Goal: Obtain resource: Obtain resource

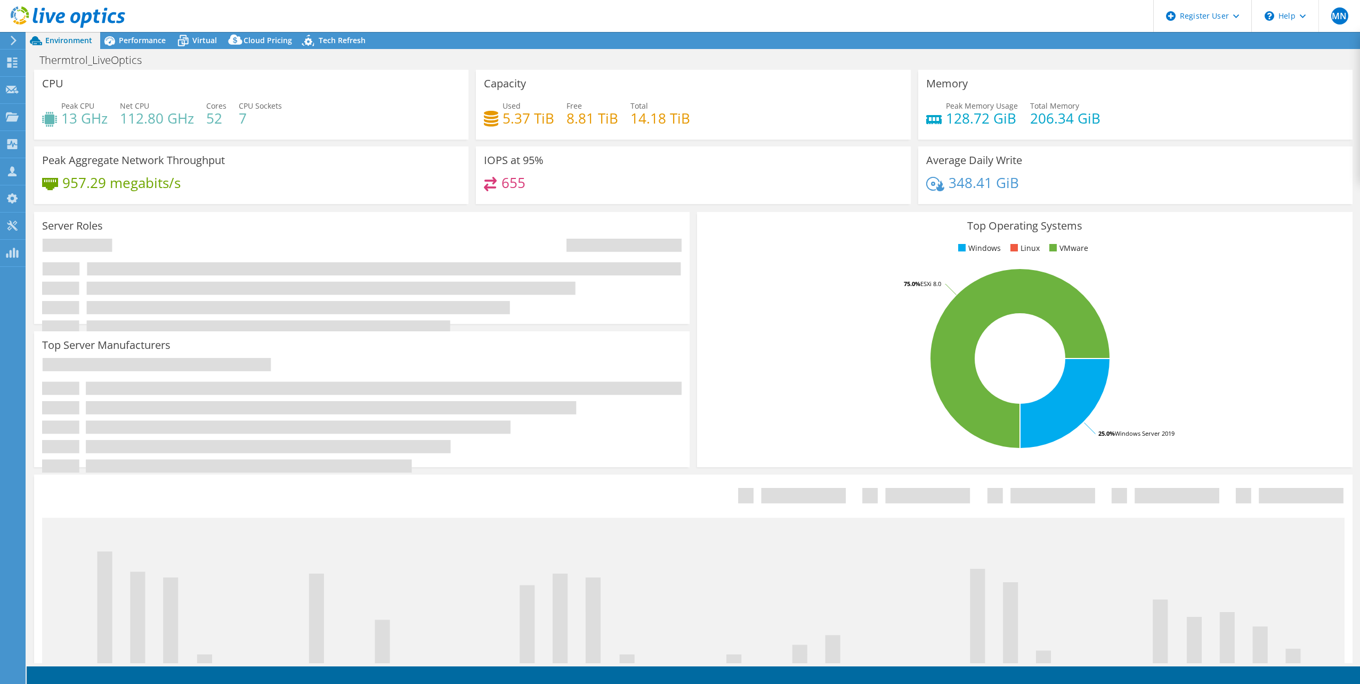
select select "USEast"
select select "USD"
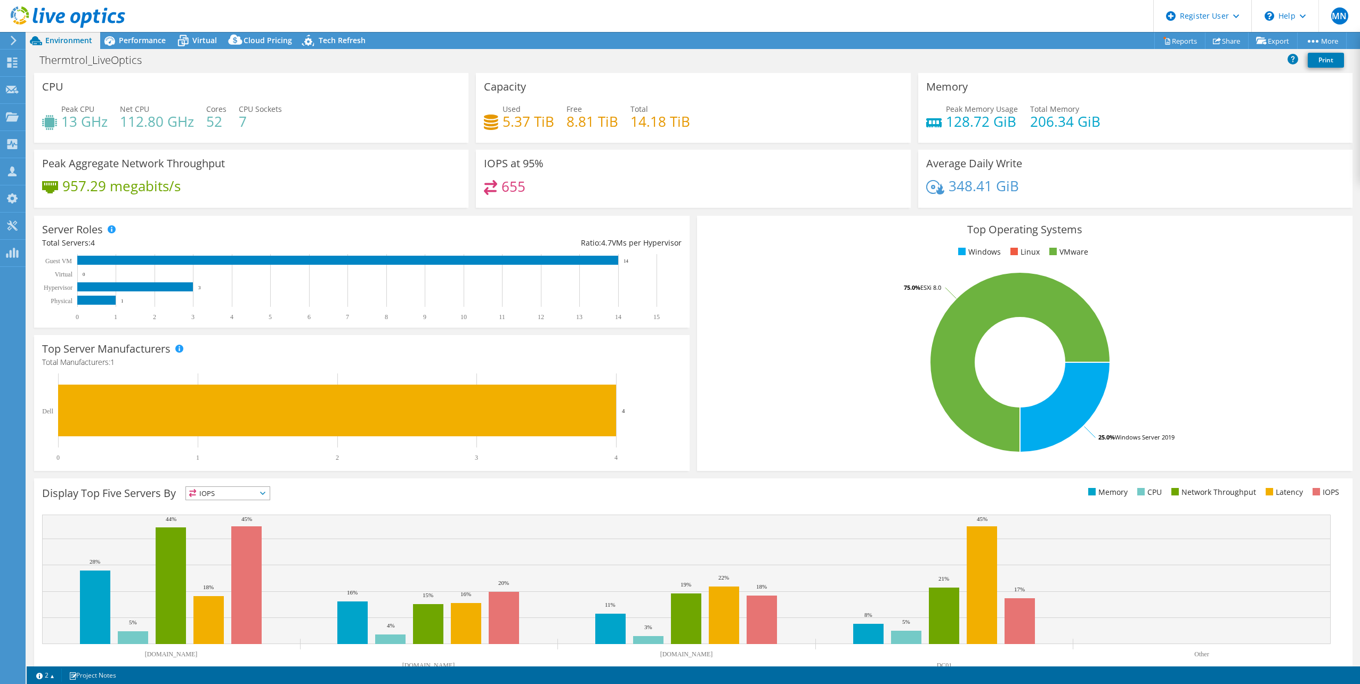
click at [318, 190] on div "957.29 megabits/s" at bounding box center [251, 191] width 418 height 22
click at [1182, 36] on link "Reports" at bounding box center [1179, 41] width 51 height 17
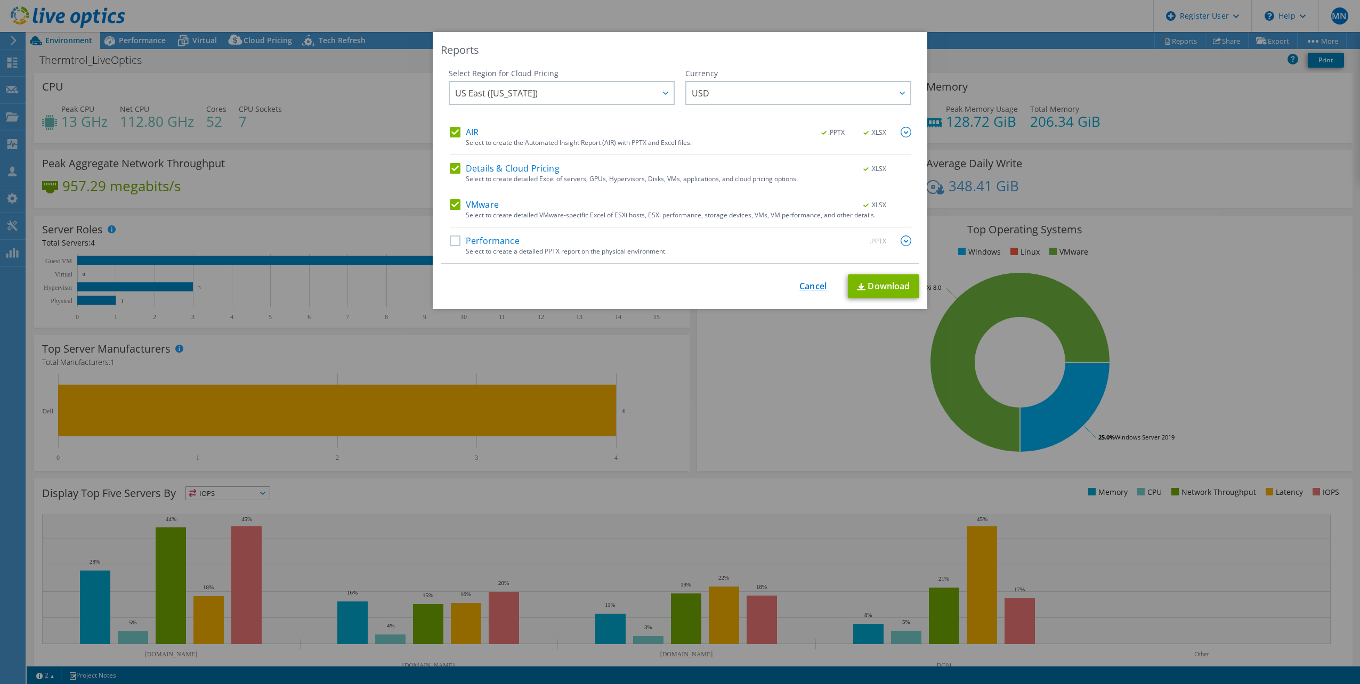
click at [805, 288] on link "Cancel" at bounding box center [812, 286] width 27 height 10
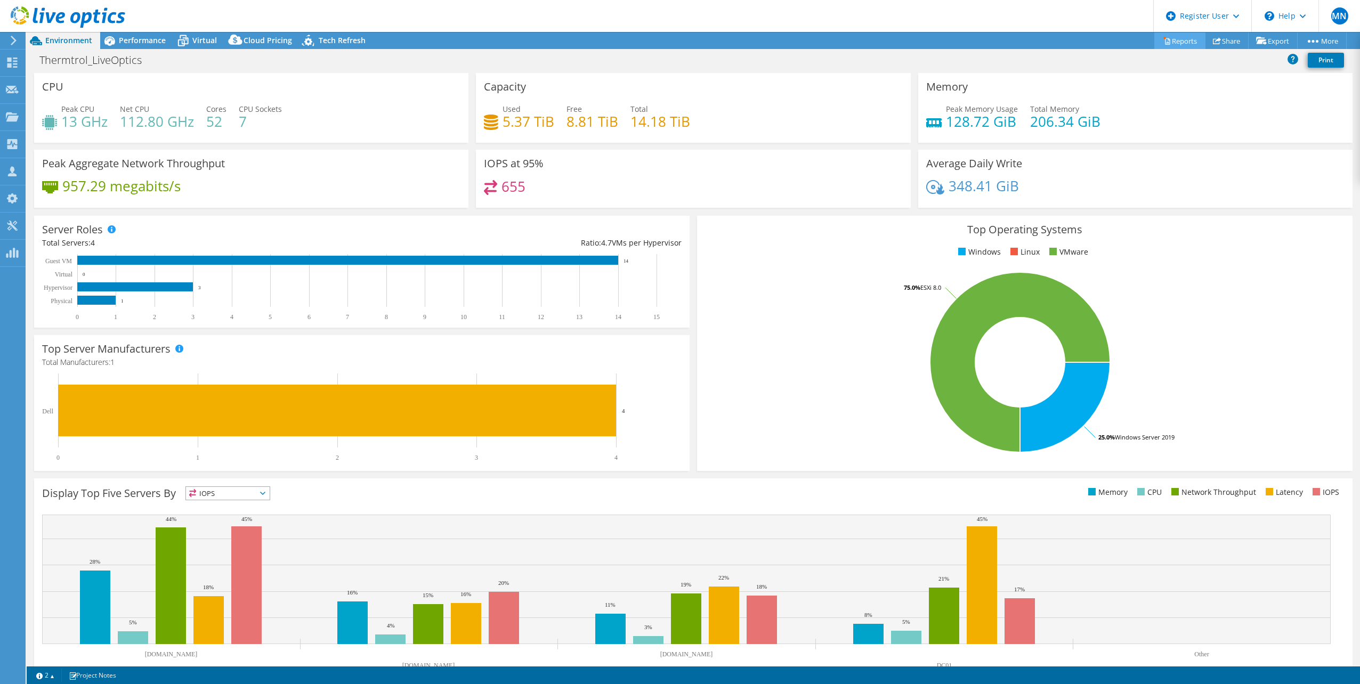
click at [1173, 37] on link "Reports" at bounding box center [1179, 41] width 51 height 17
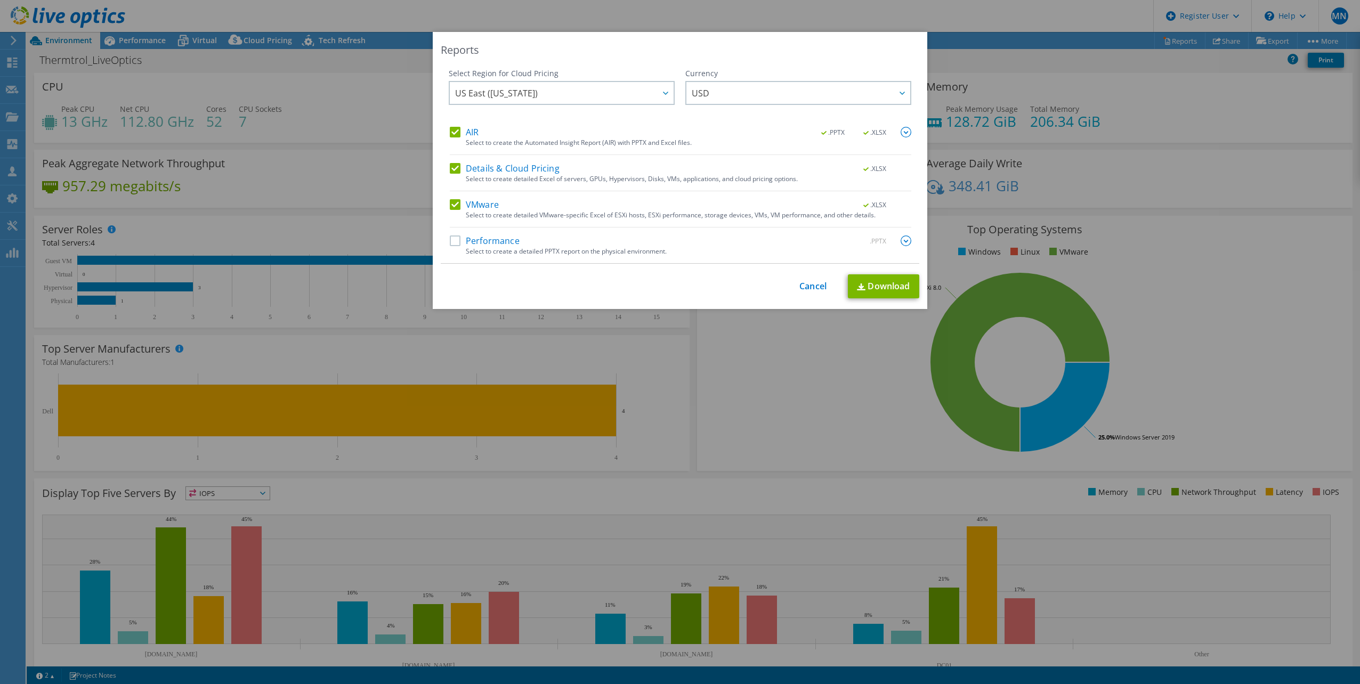
click at [453, 246] on div "Performance .PPTX" at bounding box center [680, 242] width 461 height 12
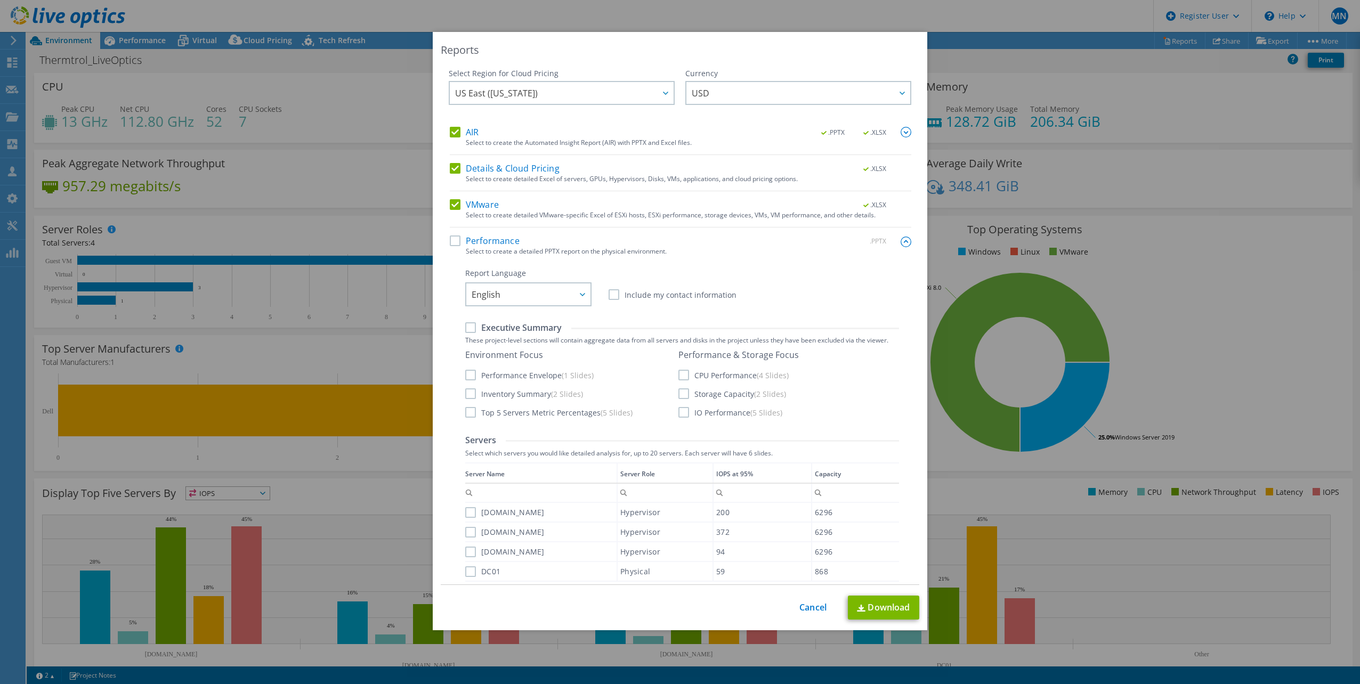
click at [451, 239] on label "Performance" at bounding box center [485, 241] width 70 height 11
click at [0, 0] on input "Performance" at bounding box center [0, 0] width 0 height 0
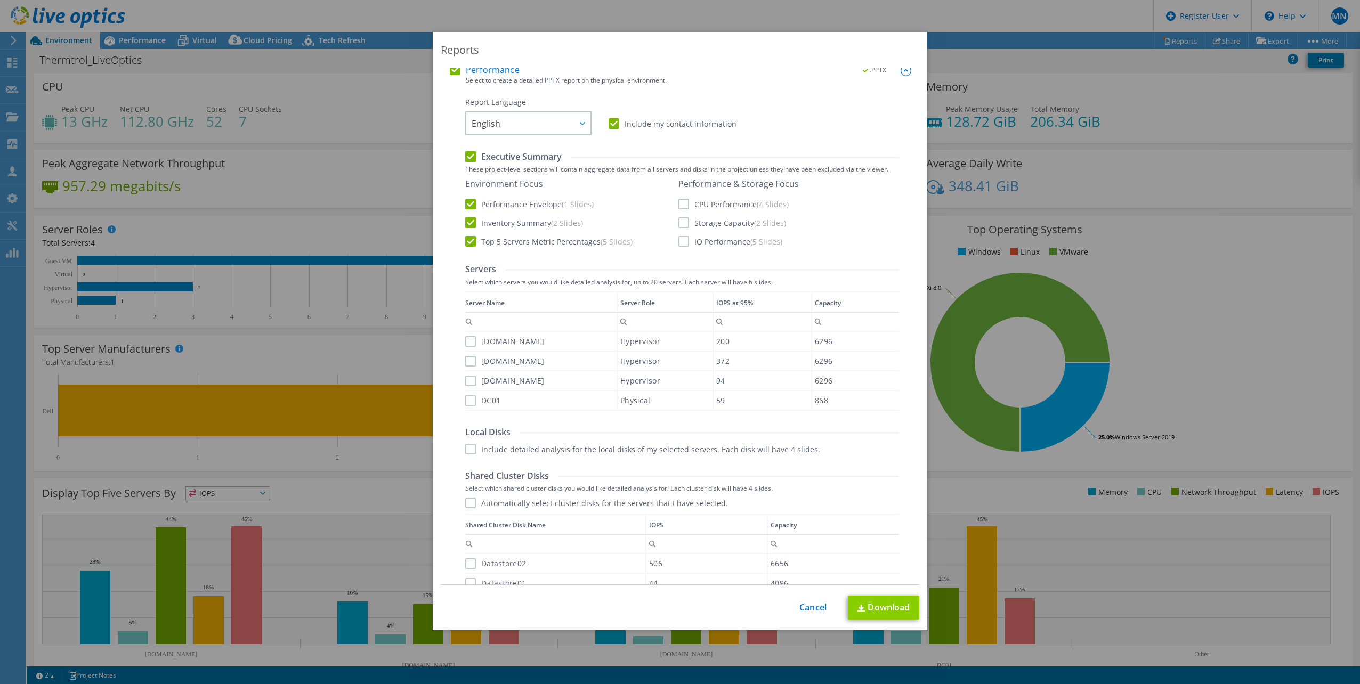
scroll to position [213, 0]
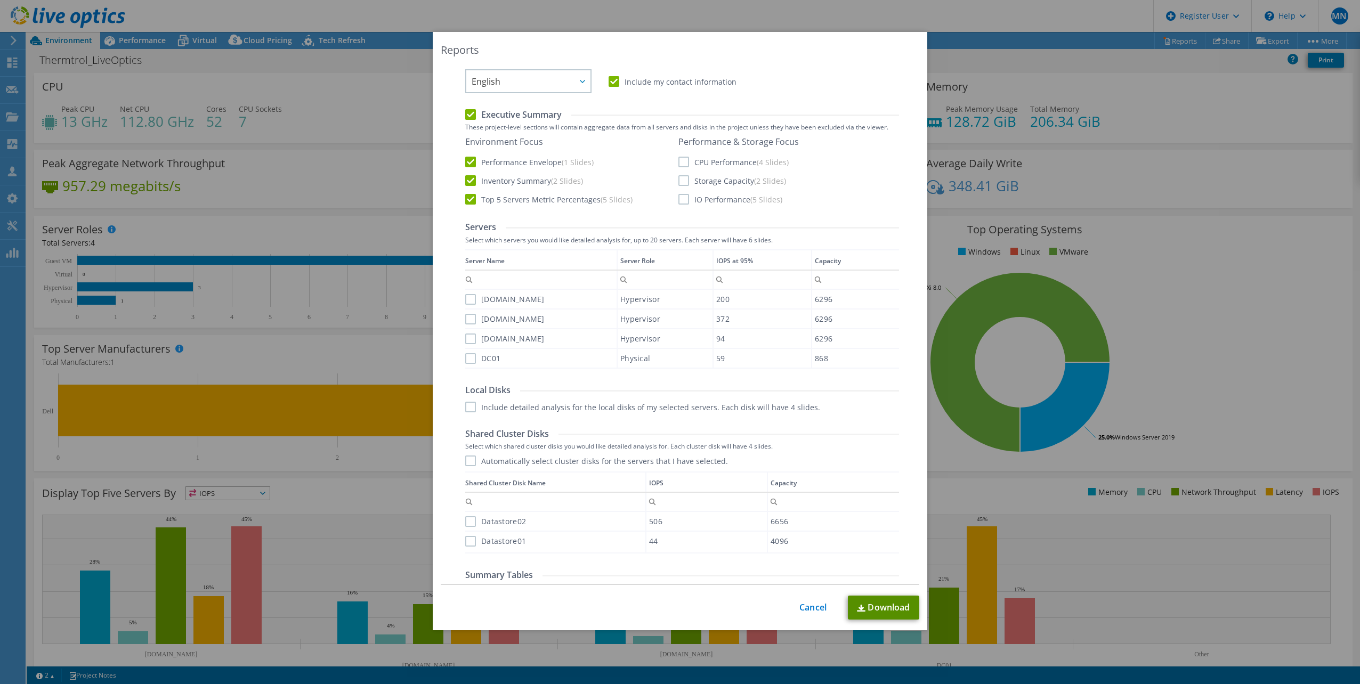
click at [874, 612] on link "Download" at bounding box center [883, 608] width 71 height 24
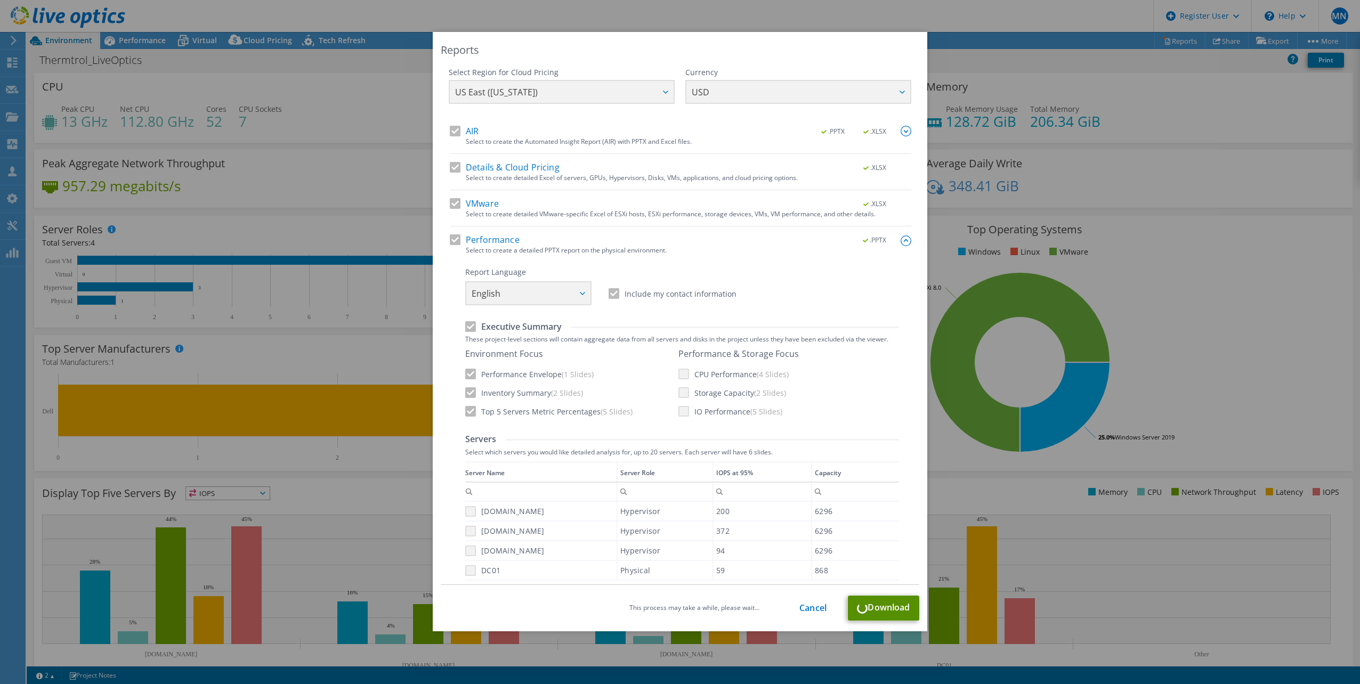
scroll to position [0, 0]
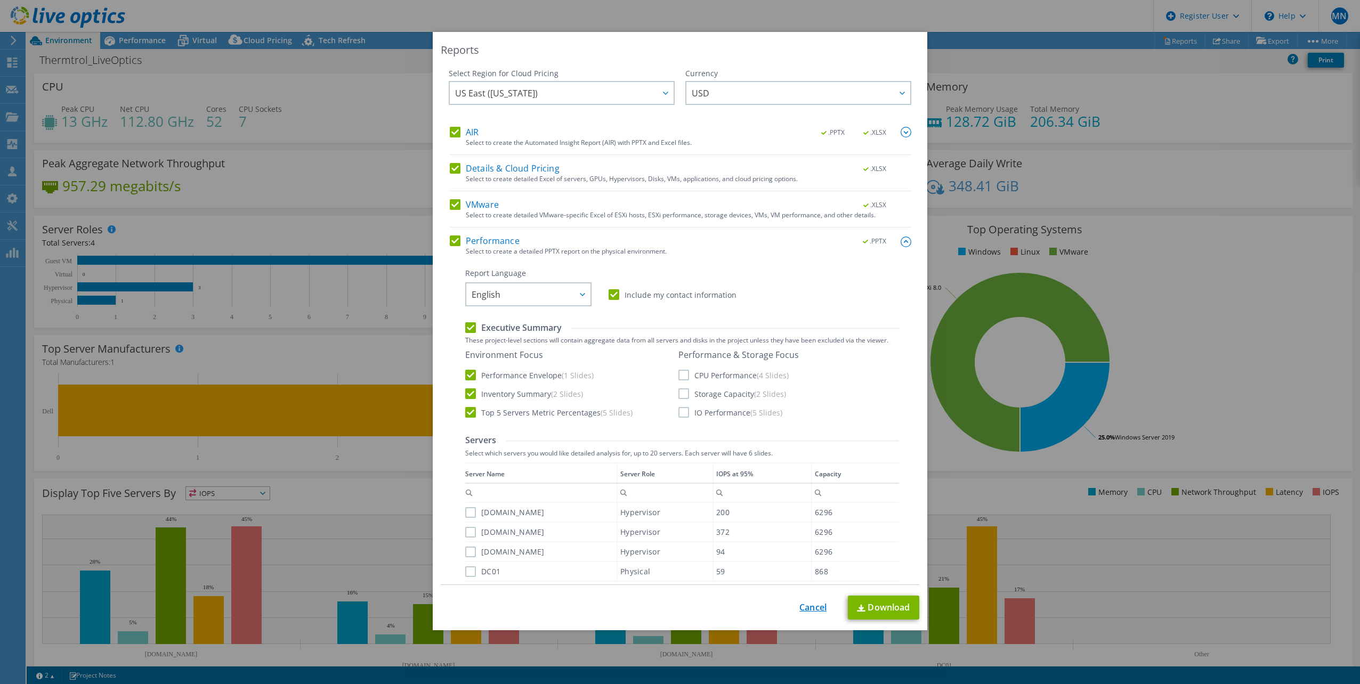
click at [801, 606] on link "Cancel" at bounding box center [812, 608] width 27 height 10
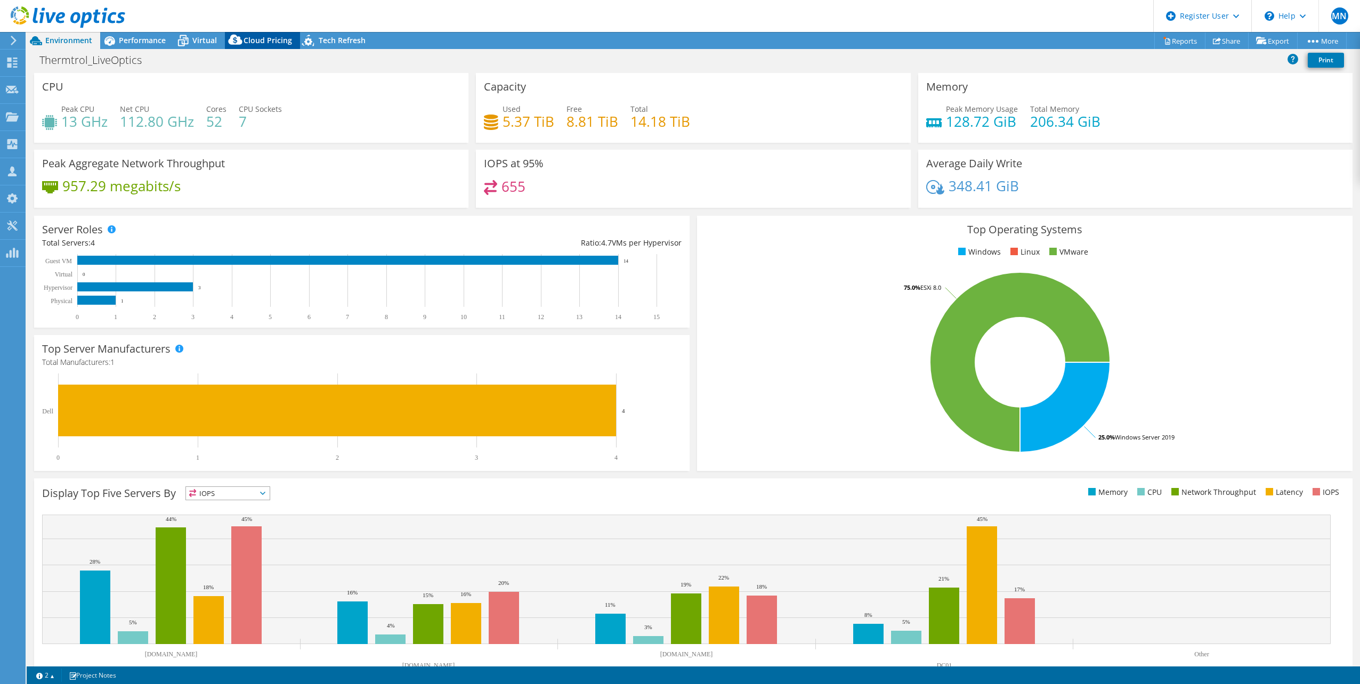
click at [266, 44] on span "Cloud Pricing" at bounding box center [268, 40] width 48 height 10
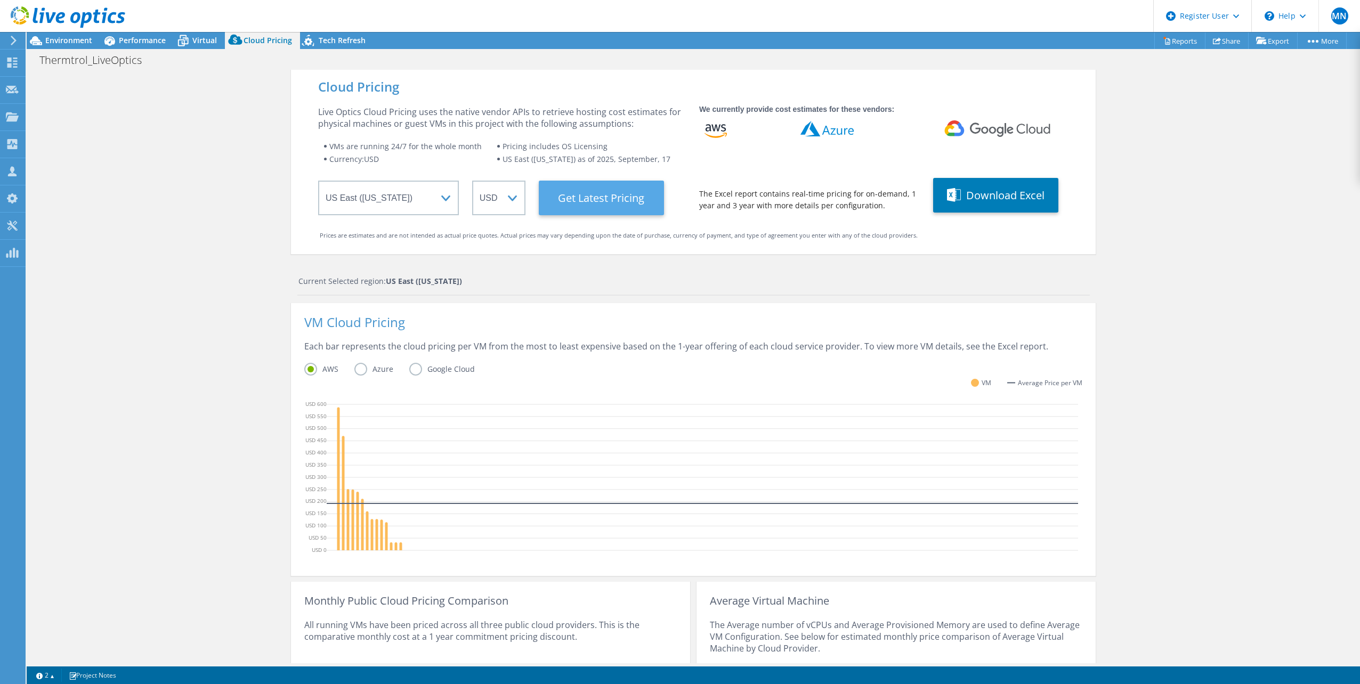
click at [585, 198] on Latest "Get Latest Pricing" at bounding box center [601, 198] width 125 height 35
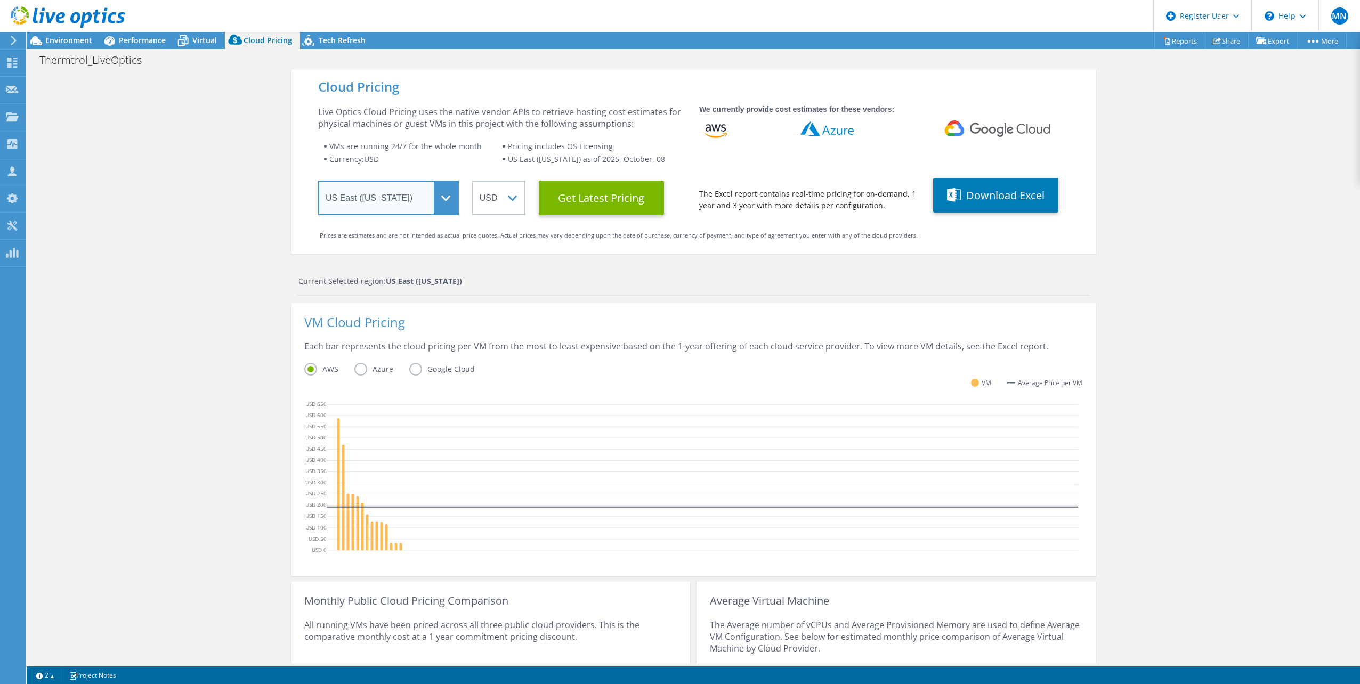
click at [401, 207] on select "Select a Region [GEOGRAPHIC_DATA] ([GEOGRAPHIC_DATA]) [GEOGRAPHIC_DATA] ([GEOGR…" at bounding box center [388, 198] width 141 height 35
click at [536, 275] on div "Current Selected region: [GEOGRAPHIC_DATA] ([US_STATE])" at bounding box center [693, 281] width 791 height 12
click at [354, 371] on label "Azure" at bounding box center [381, 369] width 55 height 13
click at [0, 0] on input "Azure" at bounding box center [0, 0] width 0 height 0
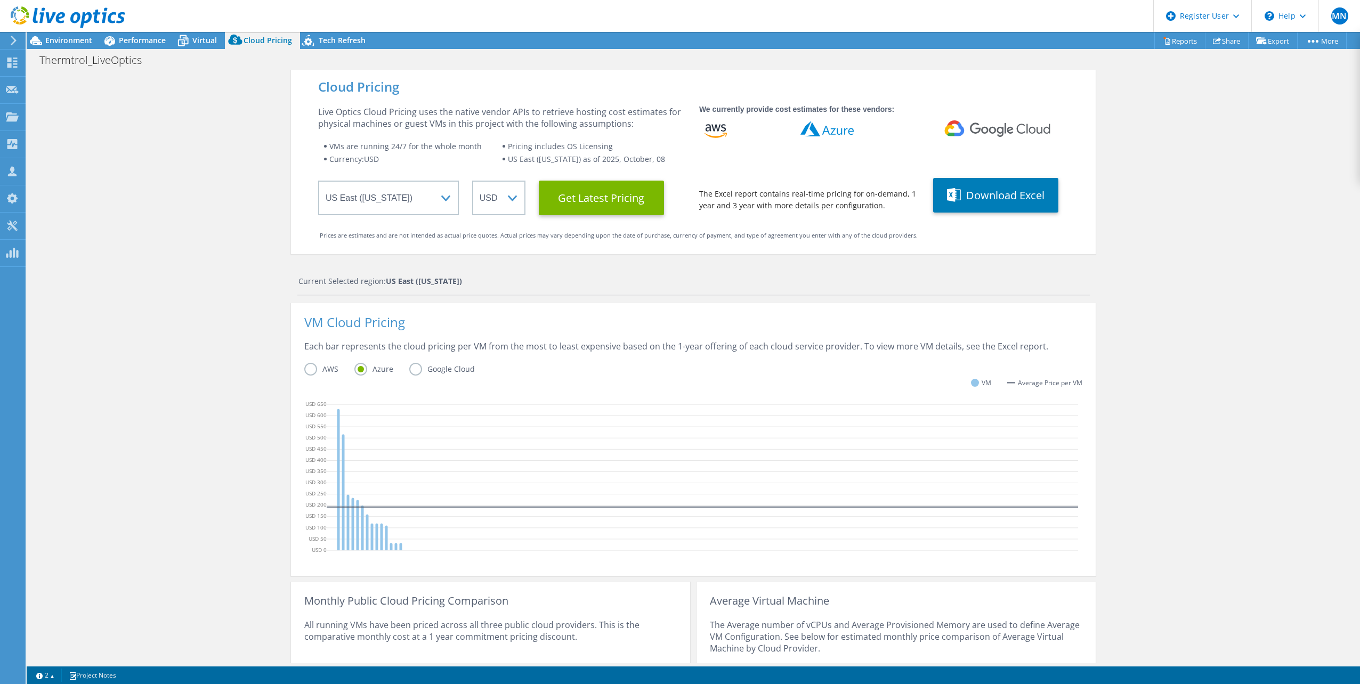
click at [419, 361] on div "Each bar represents the cloud pricing per VM from the most to least expensive b…" at bounding box center [693, 352] width 778 height 22
click at [416, 373] on label "Google Cloud" at bounding box center [450, 369] width 82 height 13
click at [0, 0] on input "Google Cloud" at bounding box center [0, 0] width 0 height 0
click at [358, 367] on label "Azure" at bounding box center [381, 369] width 55 height 13
click at [0, 0] on input "Azure" at bounding box center [0, 0] width 0 height 0
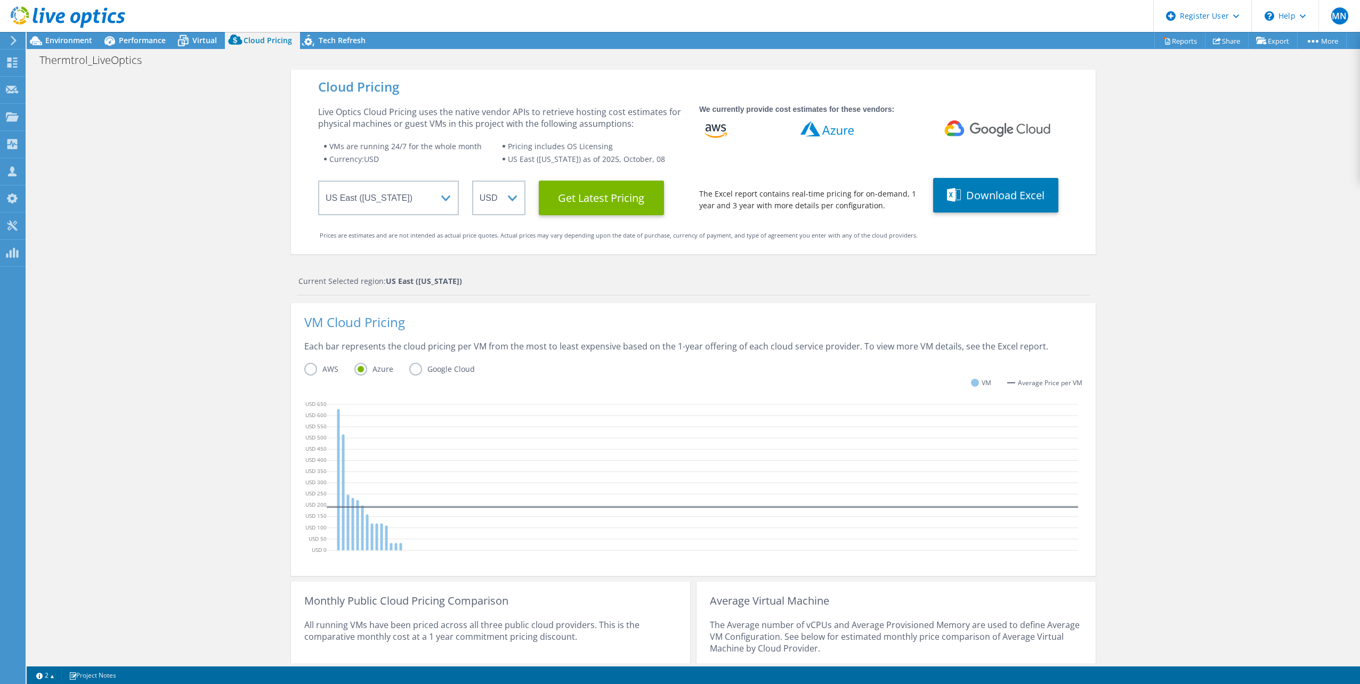
click at [309, 364] on label "AWS" at bounding box center [329, 369] width 50 height 13
click at [0, 0] on input "AWS" at bounding box center [0, 0] width 0 height 0
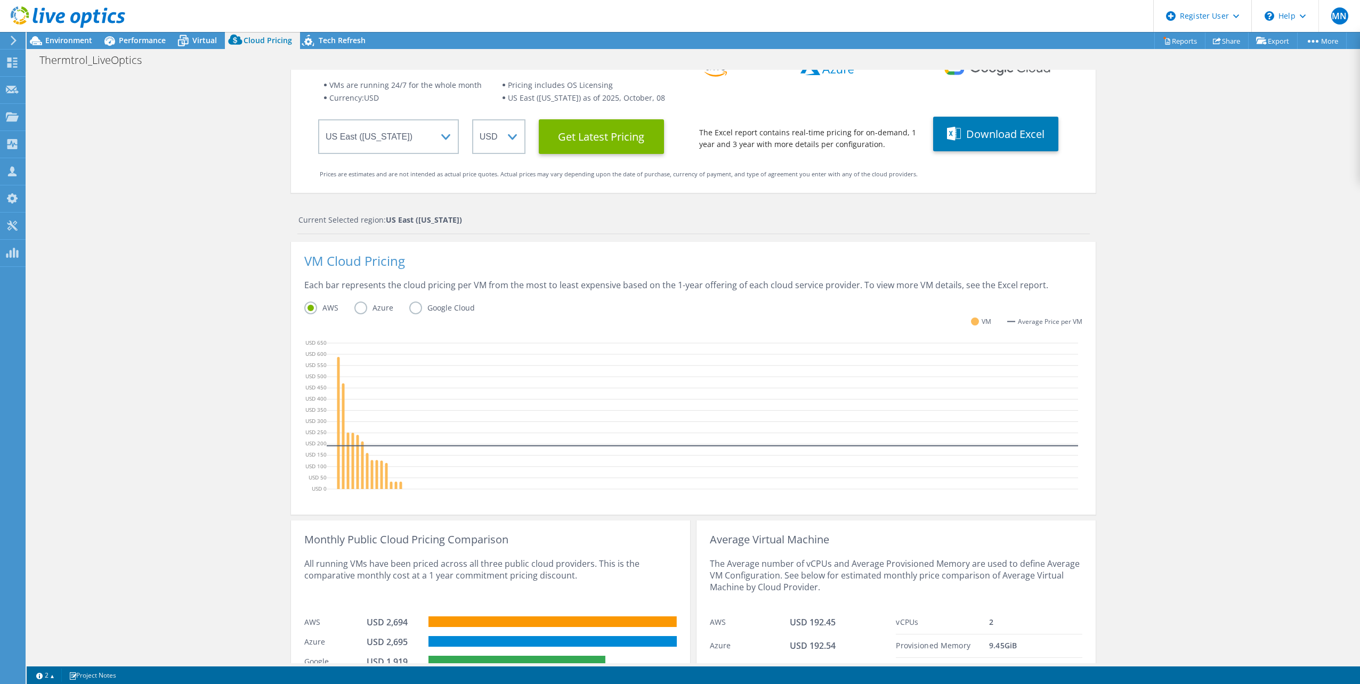
scroll to position [118, 0]
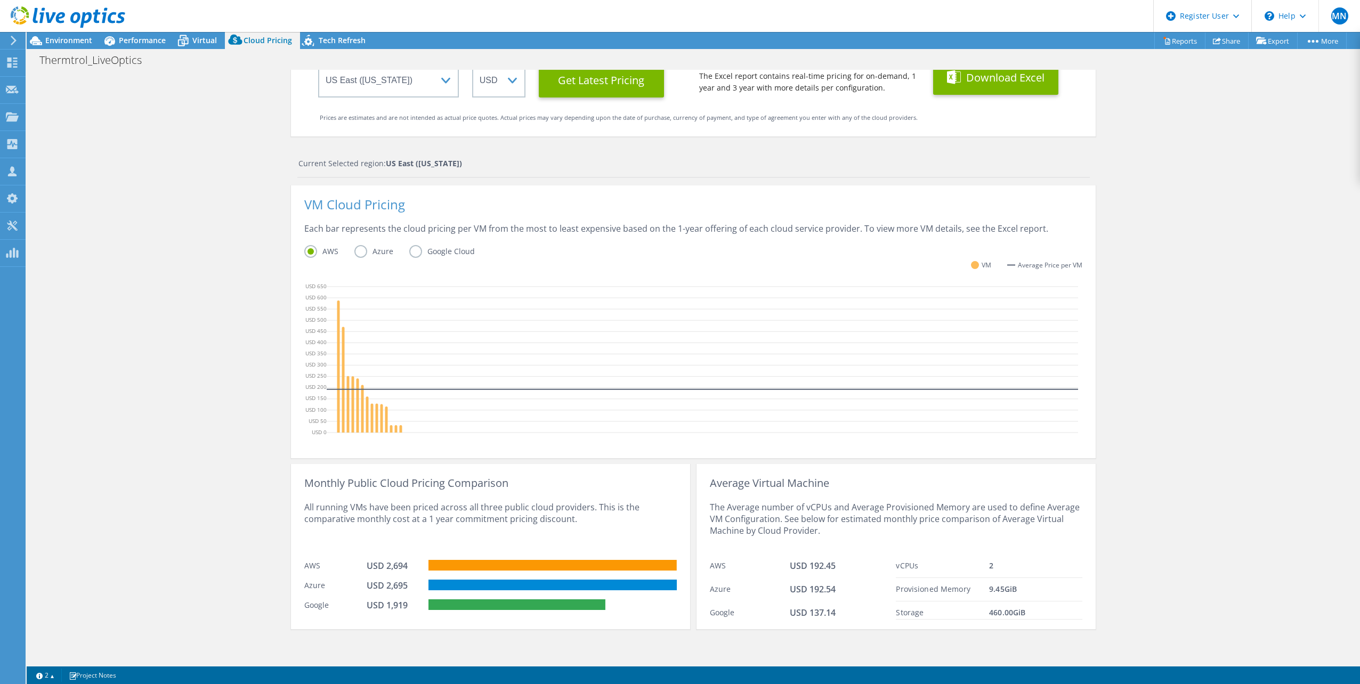
click at [966, 85] on button "Download Excel" at bounding box center [995, 77] width 125 height 35
click at [469, 514] on div "All running VMs have been priced across all three public cloud providers. This …" at bounding box center [490, 522] width 372 height 66
drag, startPoint x: 469, startPoint y: 514, endPoint x: 416, endPoint y: 506, distance: 53.8
click at [418, 506] on div "All running VMs have been priced across all three public cloud providers. This …" at bounding box center [490, 522] width 372 height 66
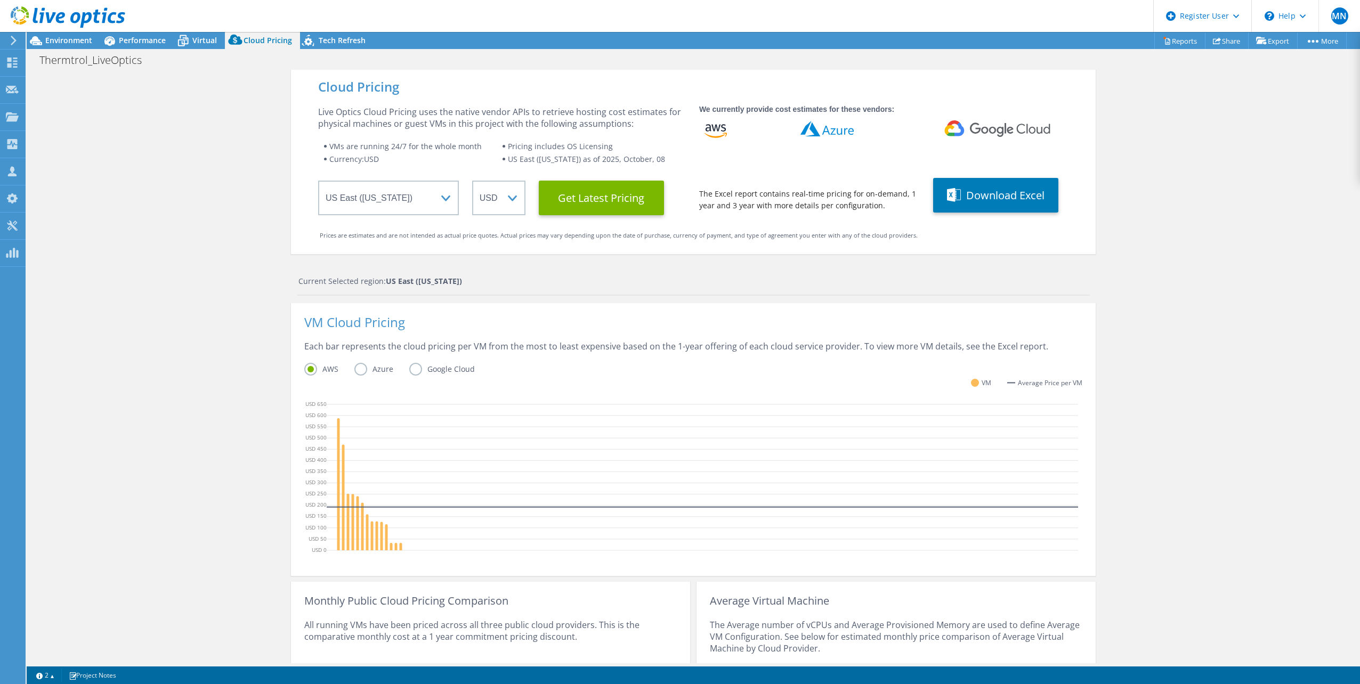
click at [36, 31] on div at bounding box center [62, 18] width 125 height 36
click at [38, 33] on div at bounding box center [62, 18] width 125 height 36
click at [52, 40] on span "Environment" at bounding box center [68, 40] width 47 height 10
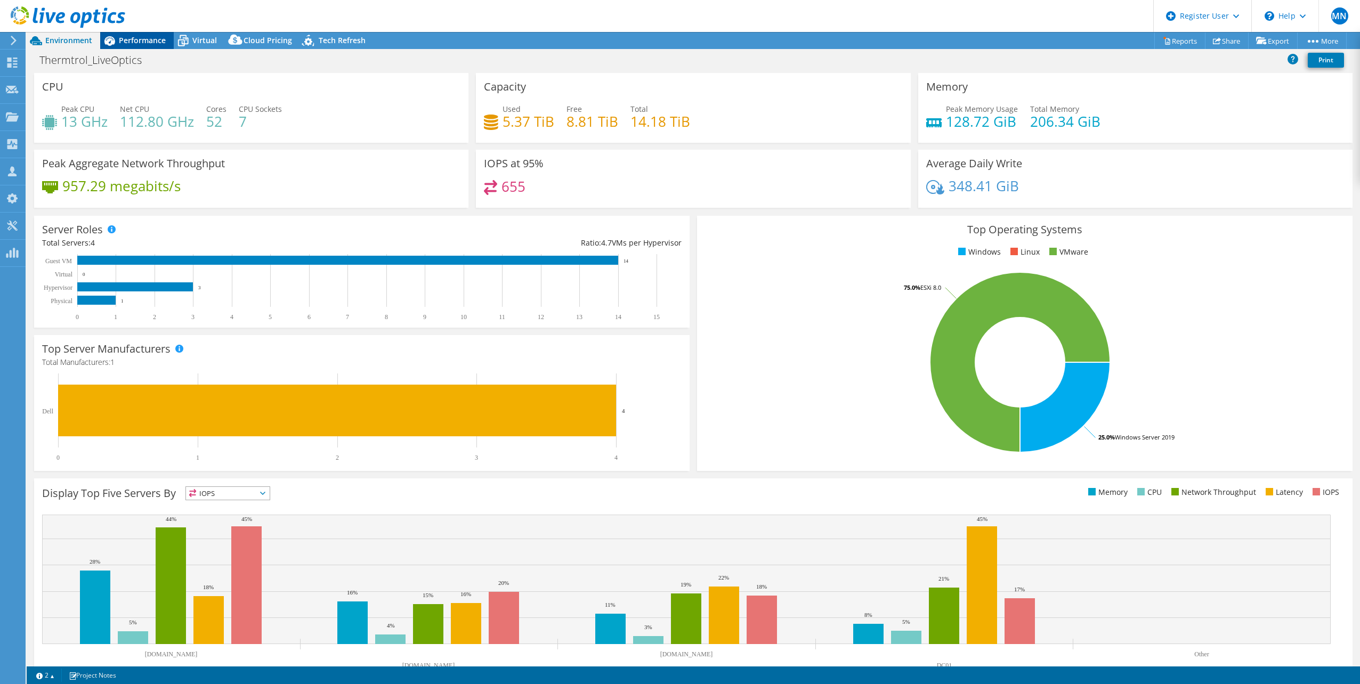
click at [144, 37] on span "Performance" at bounding box center [142, 40] width 47 height 10
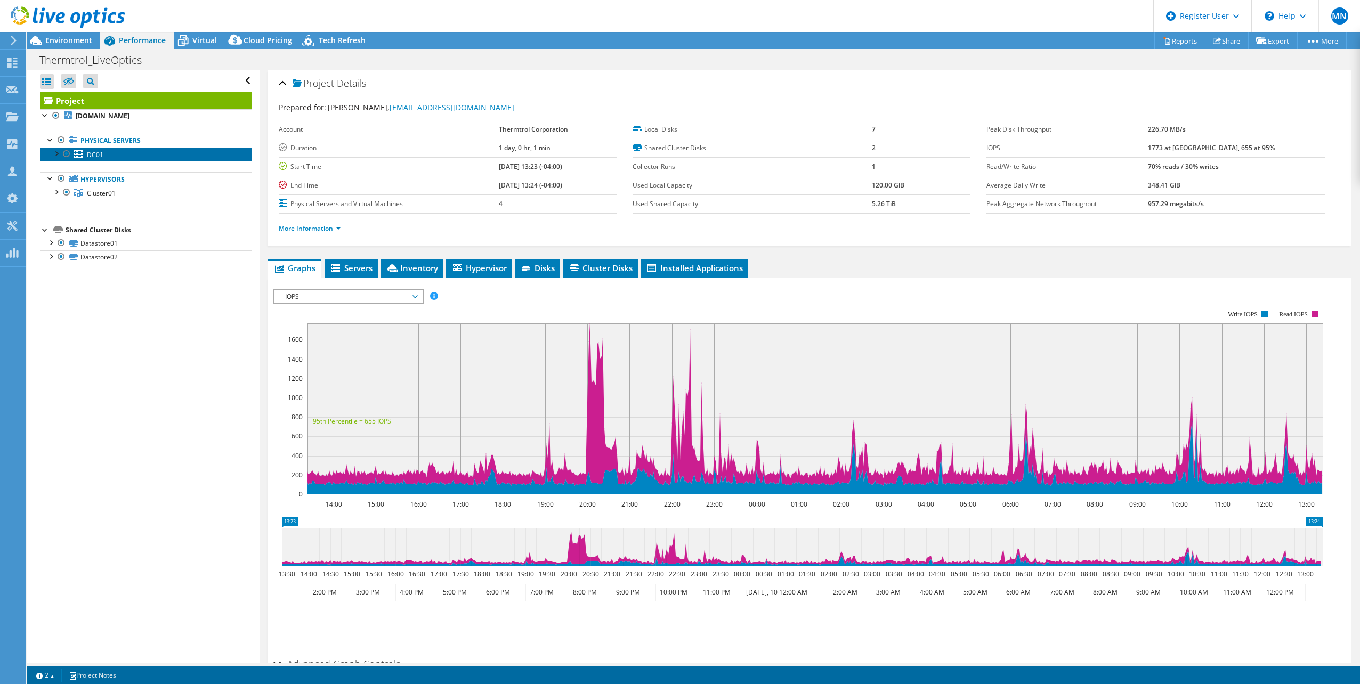
click at [94, 156] on span "DC01" at bounding box center [95, 154] width 17 height 9
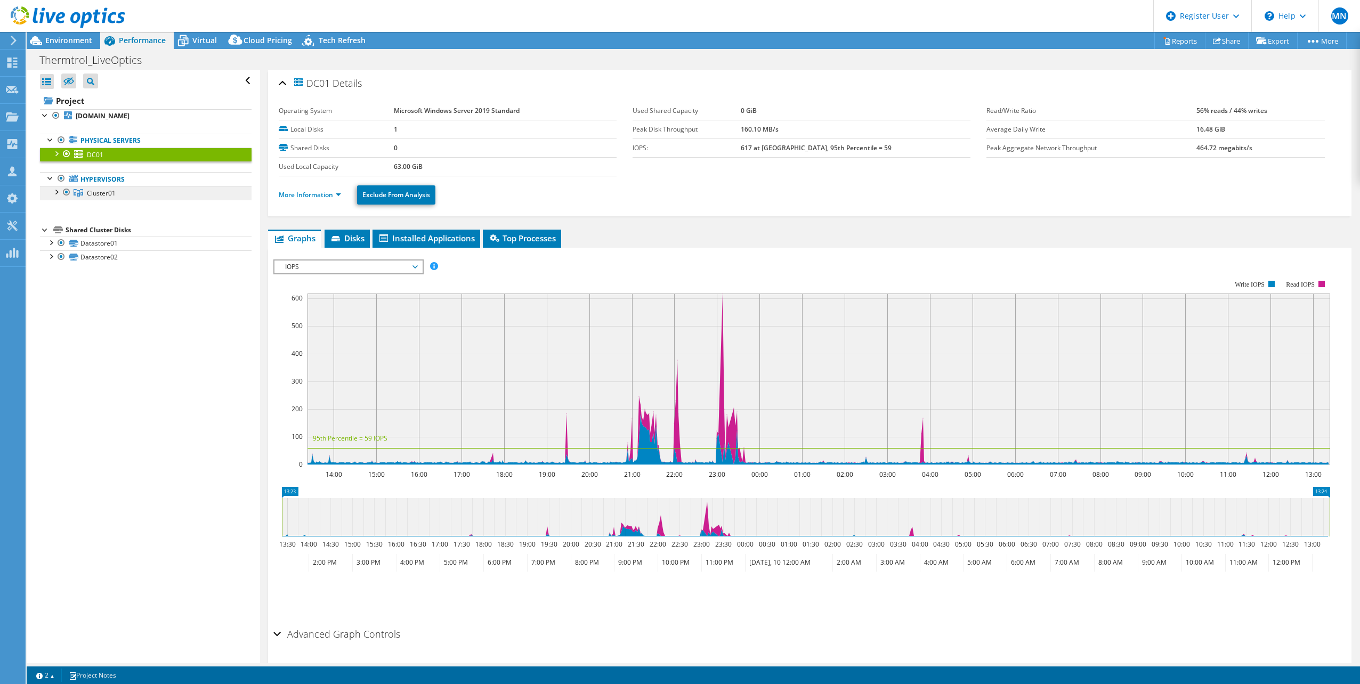
click at [94, 198] on span "Cluster01" at bounding box center [101, 193] width 29 height 9
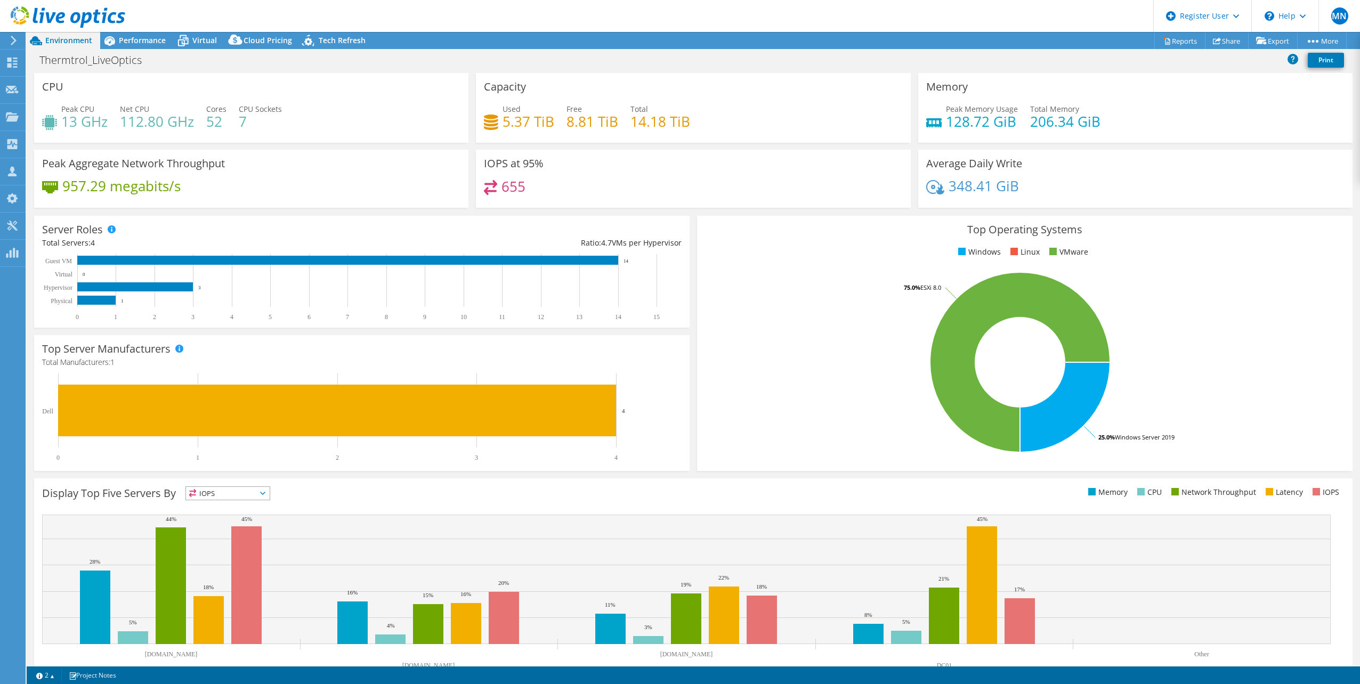
select select "USEast"
select select "USD"
